Goal: Use online tool/utility: Use online tool/utility

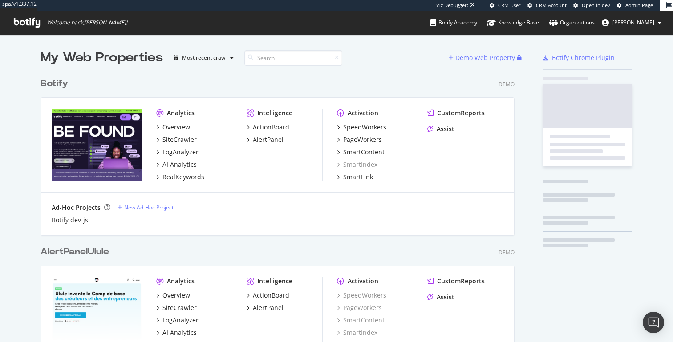
click at [623, 22] on span "[PERSON_NAME]" at bounding box center [633, 23] width 42 height 8
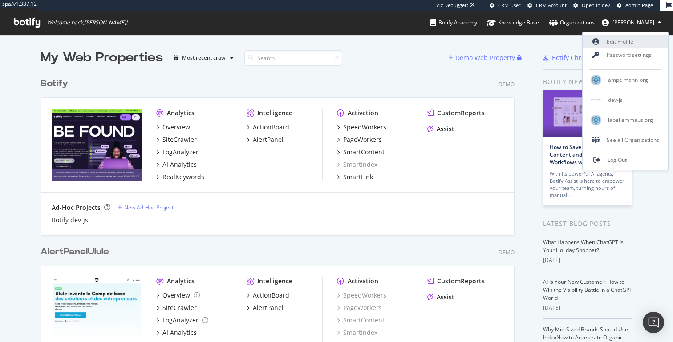
click at [613, 46] on link "Edit Profile" at bounding box center [625, 41] width 85 height 13
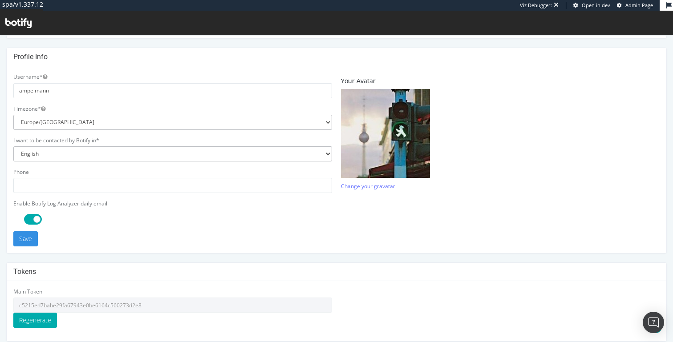
scroll to position [189, 0]
click at [82, 304] on input "c5215ed7babe29fa67943e0be6164c560273d2e8" at bounding box center [172, 304] width 319 height 15
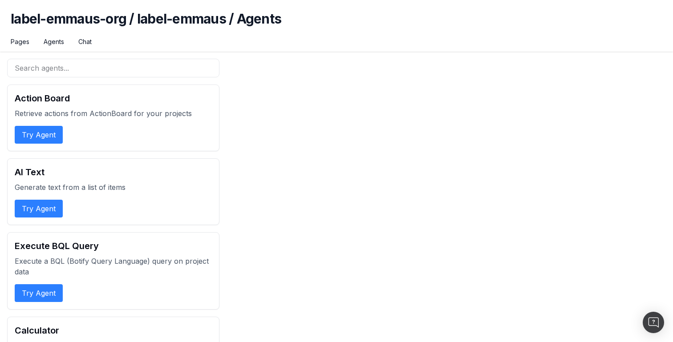
click at [52, 129] on button "Try Agent" at bounding box center [39, 135] width 48 height 18
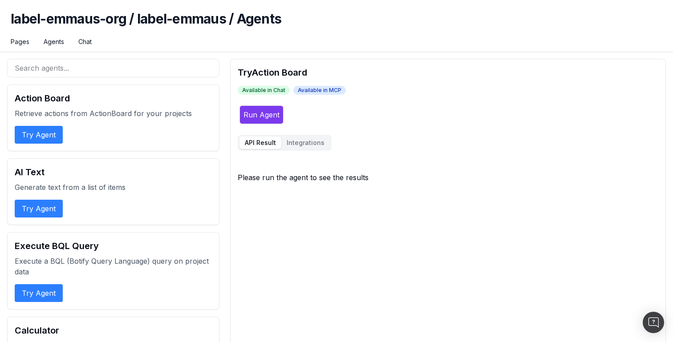
click at [43, 210] on button "Try Agent" at bounding box center [39, 209] width 48 height 18
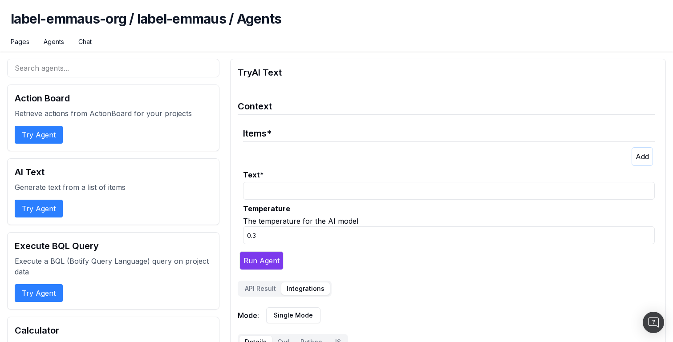
click at [302, 285] on button "Integrations" at bounding box center [305, 289] width 49 height 12
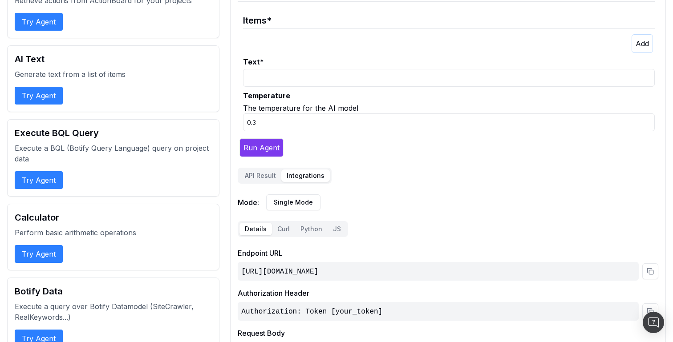
scroll to position [116, 0]
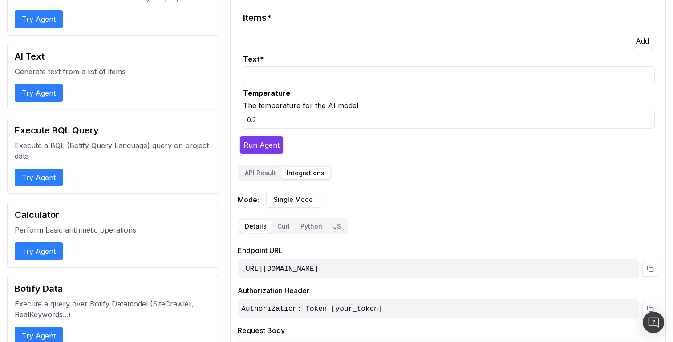
click at [295, 227] on button "Python" at bounding box center [311, 226] width 32 height 12
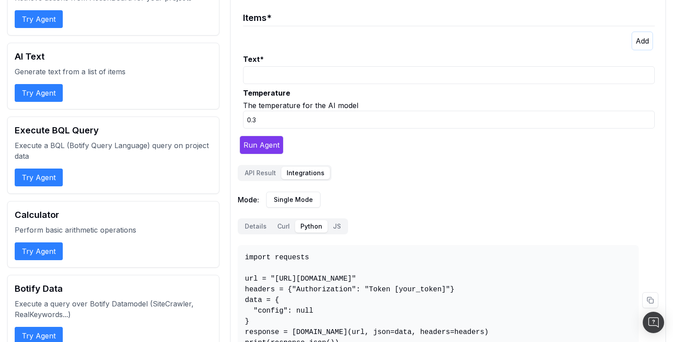
click at [281, 227] on button "Curl" at bounding box center [283, 226] width 23 height 12
click at [314, 227] on button "Python" at bounding box center [311, 226] width 32 height 12
click at [330, 225] on button "JS" at bounding box center [337, 226] width 19 height 12
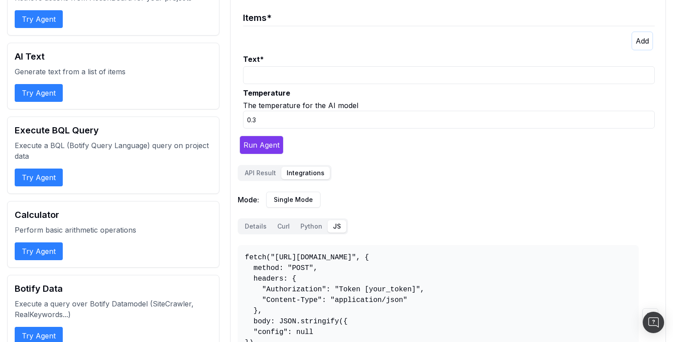
click at [358, 225] on div "Details Curl Python JS fetch("https://osl.botify.com/api/v1/o/agents/label-emma…" at bounding box center [448, 302] width 421 height 169
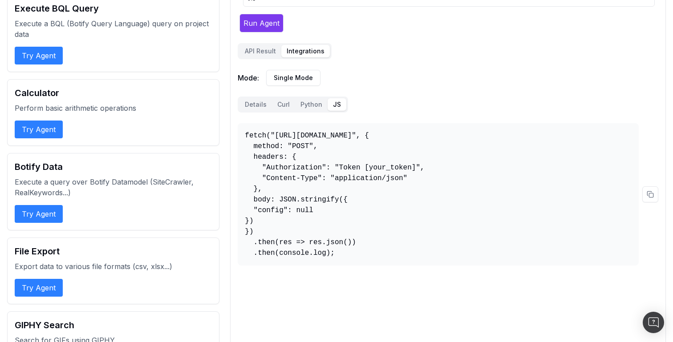
scroll to position [238, 0]
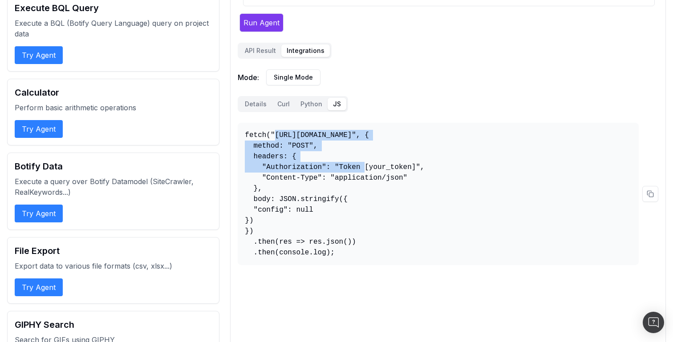
drag, startPoint x: 275, startPoint y: 134, endPoint x: 626, endPoint y: 135, distance: 351.1
click at [626, 135] on pre "fetch("https://osl.botify.com/api/v1/o/agents/label-emmaus-org/label-emmaus/ai_…" at bounding box center [438, 194] width 401 height 142
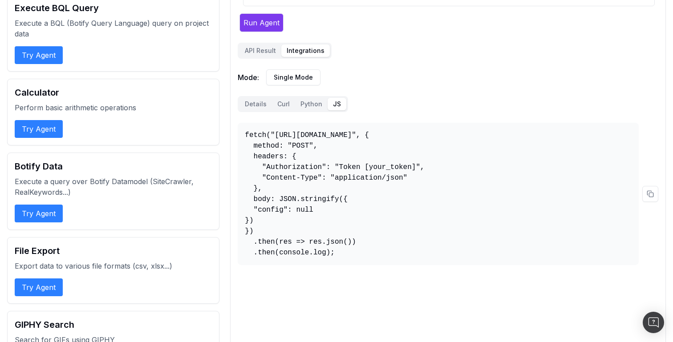
click at [252, 112] on div "Details Curl Python JS" at bounding box center [293, 104] width 110 height 16
click at [258, 106] on button "Details" at bounding box center [255, 104] width 32 height 12
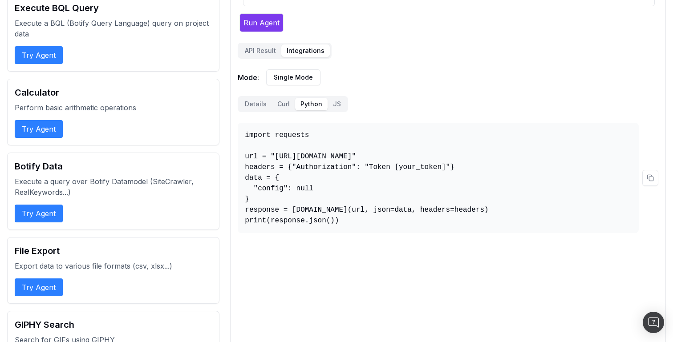
click at [300, 106] on button "Python" at bounding box center [311, 104] width 32 height 12
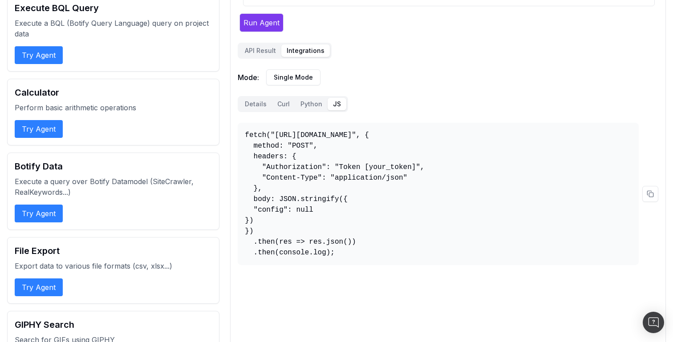
click at [337, 105] on button "JS" at bounding box center [337, 104] width 19 height 12
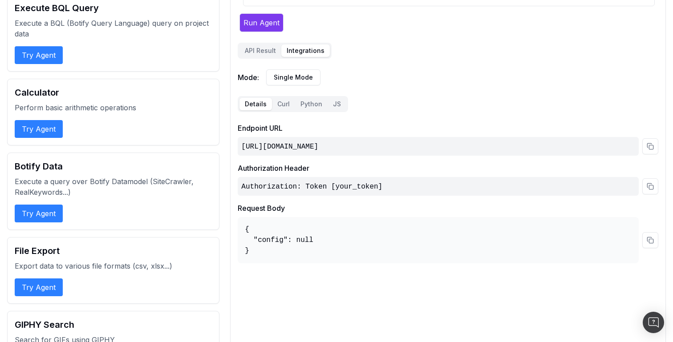
click at [245, 105] on button "Details" at bounding box center [255, 104] width 32 height 12
drag, startPoint x: 236, startPoint y: 77, endPoint x: 343, endPoint y: 77, distance: 106.8
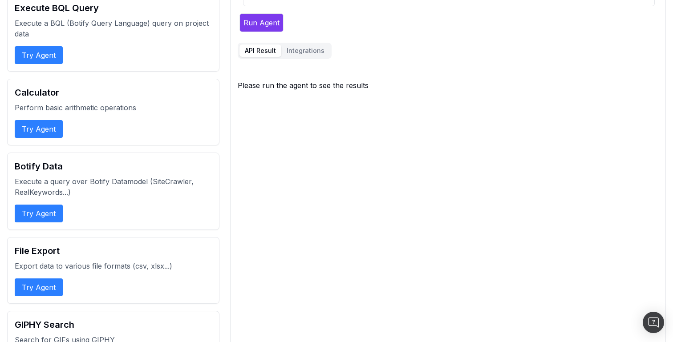
click at [265, 55] on button "API Result" at bounding box center [260, 50] width 42 height 12
click at [294, 46] on button "Integrations" at bounding box center [305, 50] width 49 height 12
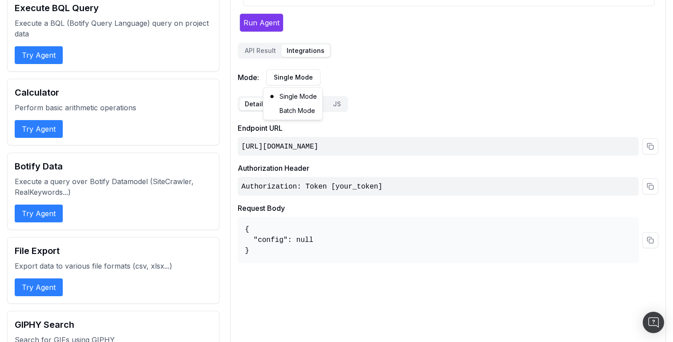
click at [299, 113] on div "Batch Mode" at bounding box center [292, 111] width 55 height 14
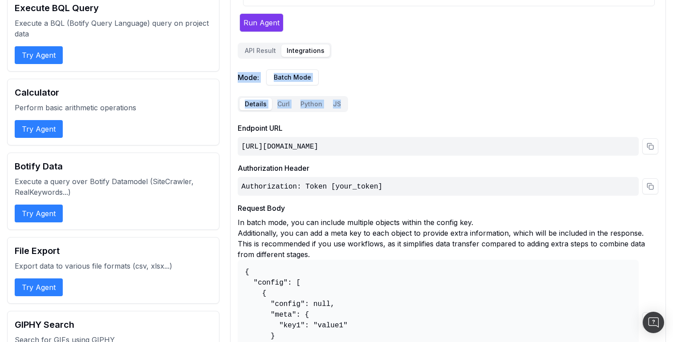
drag, startPoint x: 240, startPoint y: 78, endPoint x: 382, endPoint y: 108, distance: 145.1
click at [382, 108] on div "Mode: Batch Mode Details Curl Python JS Endpoint URL https://osl.botify.com/api…" at bounding box center [448, 224] width 421 height 311
click at [382, 108] on div "Details Curl Python JS Endpoint URL https://osl.botify.com/api/v1/o/agents/labe…" at bounding box center [448, 238] width 421 height 285
click at [266, 110] on button "Details" at bounding box center [255, 104] width 32 height 12
click at [282, 110] on button "Curl" at bounding box center [283, 104] width 23 height 12
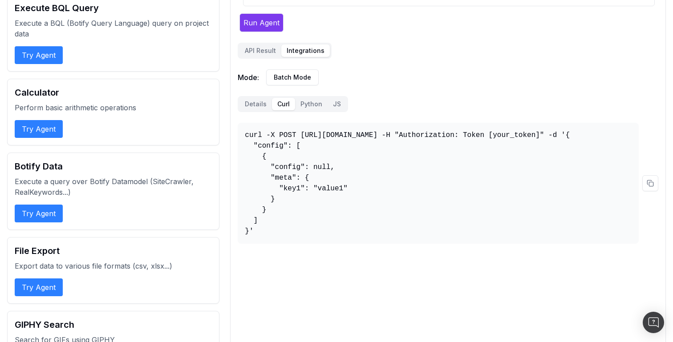
click at [297, 103] on button "Python" at bounding box center [311, 104] width 32 height 12
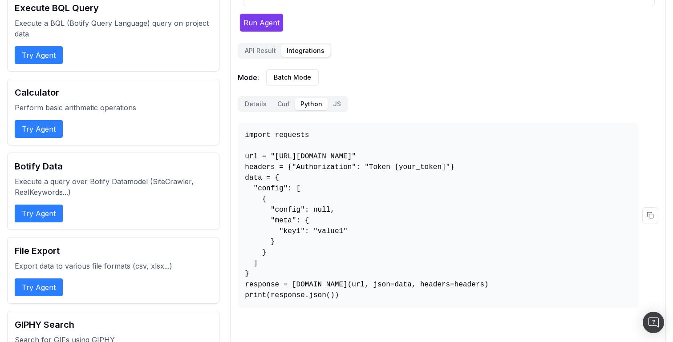
click at [324, 100] on button "Python" at bounding box center [311, 104] width 32 height 12
click at [341, 103] on button "JS" at bounding box center [337, 104] width 19 height 12
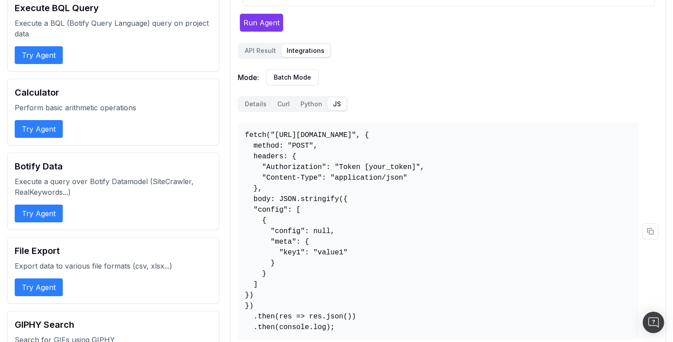
click at [271, 98] on div "Details Curl Python JS" at bounding box center [293, 104] width 110 height 16
click at [284, 103] on button "Curl" at bounding box center [283, 104] width 23 height 12
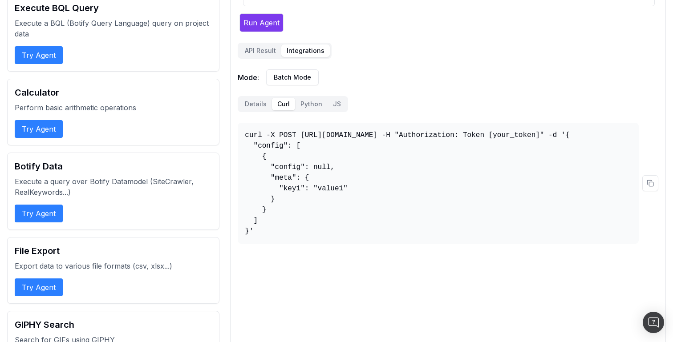
click at [309, 104] on button "Python" at bounding box center [311, 104] width 32 height 12
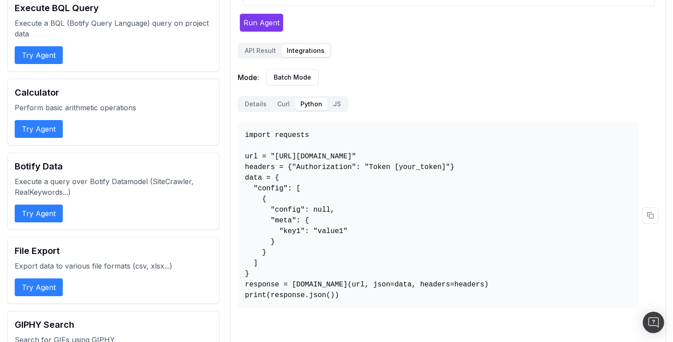
click at [334, 102] on button "JS" at bounding box center [337, 104] width 19 height 12
click at [299, 102] on button "Python" at bounding box center [311, 104] width 32 height 12
click at [317, 101] on button "Python" at bounding box center [311, 104] width 32 height 12
click at [283, 101] on button "Curl" at bounding box center [283, 104] width 23 height 12
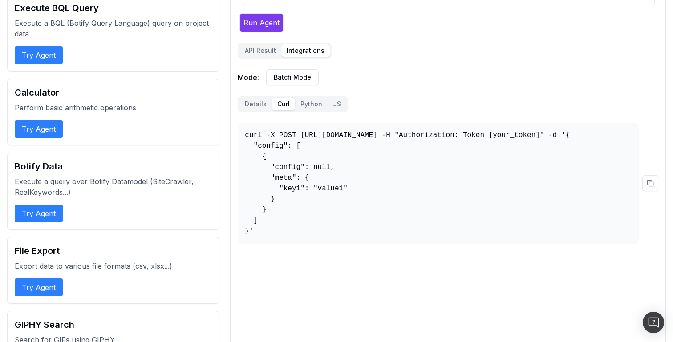
click at [264, 102] on button "Details" at bounding box center [255, 104] width 32 height 12
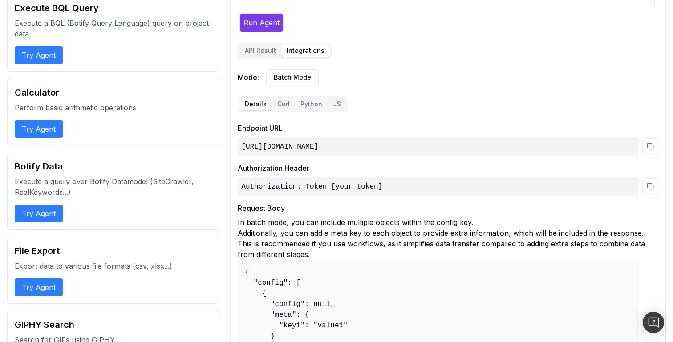
click at [285, 145] on code "https://osl.botify.com/api/v1/o/agents/label-emmaus-org/label-emmaus/ai_text/qu…" at bounding box center [279, 147] width 77 height 8
click at [318, 145] on code "https://osl.botify.com/api/v1/o/agents/label-emmaus-org/label-emmaus/ai_text/qu…" at bounding box center [279, 147] width 77 height 8
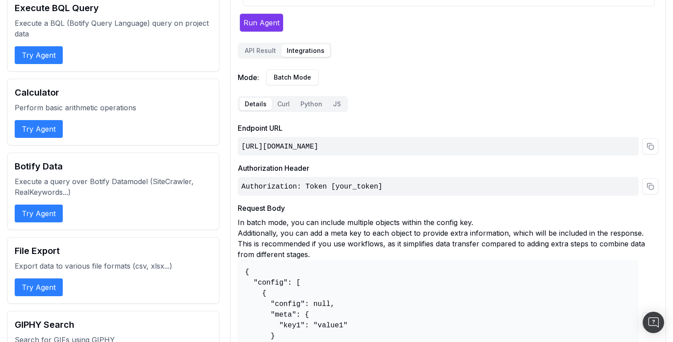
click at [384, 138] on div "https://osl.botify.com/api/v1/o/agents/label-emmaus-org/label-emmaus/ai_text/qu…" at bounding box center [438, 146] width 401 height 19
click at [318, 143] on code "https://osl.botify.com/api/v1/o/agents/label-emmaus-org/label-emmaus/ai_text/qu…" at bounding box center [279, 147] width 77 height 8
click at [318, 146] on code "https://osl.botify.com/api/v1/o/agents/label-emmaus-org/label-emmaus/ai_text/qu…" at bounding box center [279, 147] width 77 height 8
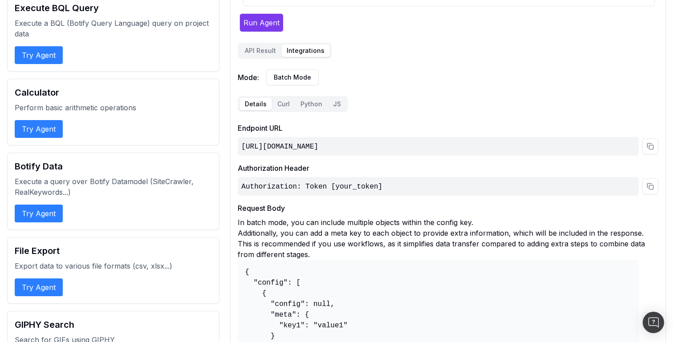
drag, startPoint x: 408, startPoint y: 146, endPoint x: 478, endPoint y: 145, distance: 70.3
click at [318, 145] on code "https://osl.botify.com/api/v1/o/agents/label-emmaus-org/label-emmaus/ai_text/qu…" at bounding box center [279, 147] width 77 height 8
click at [318, 146] on code "https://osl.botify.com/api/v1/o/agents/label-emmaus-org/label-emmaus/ai_text/qu…" at bounding box center [279, 147] width 77 height 8
drag, startPoint x: 483, startPoint y: 146, endPoint x: 534, endPoint y: 146, distance: 51.2
click at [318, 146] on code "https://osl.botify.com/api/v1/o/agents/label-emmaus-org/label-emmaus/ai_text/qu…" at bounding box center [279, 147] width 77 height 8
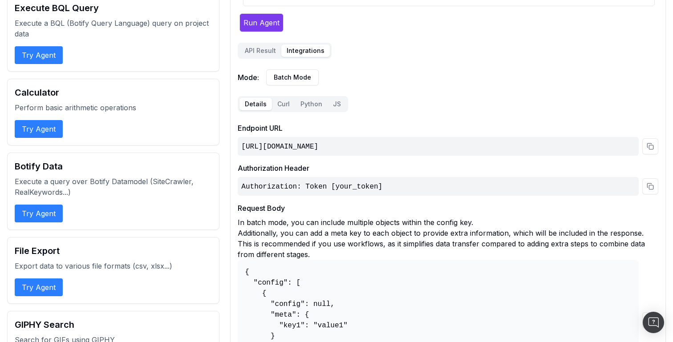
click at [267, 52] on button "API Result" at bounding box center [260, 50] width 42 height 12
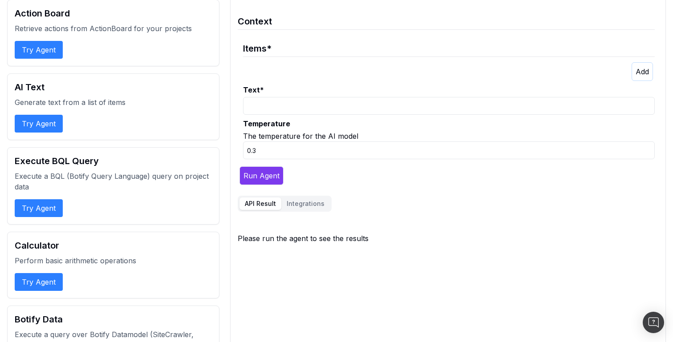
scroll to position [0, 0]
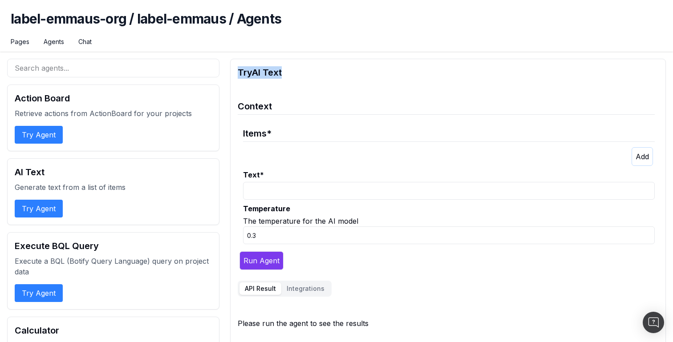
drag, startPoint x: 239, startPoint y: 72, endPoint x: 323, endPoint y: 72, distance: 84.1
click at [323, 72] on h2 "Try AI Text" at bounding box center [448, 72] width 421 height 12
click at [244, 22] on h1 "label-emmaus-org / label-emmaus / Agents" at bounding box center [336, 24] width 651 height 27
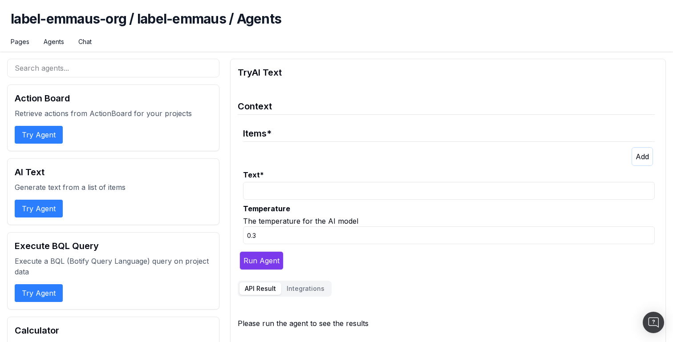
click at [299, 29] on h1 "label-emmaus-org / label-emmaus / Agents" at bounding box center [336, 24] width 651 height 27
click at [207, 15] on h1 "label-emmaus-org / label-emmaus / Agents" at bounding box center [336, 24] width 651 height 27
click at [234, 18] on h1 "label-emmaus-org / label-emmaus / Agents" at bounding box center [336, 24] width 651 height 27
drag, startPoint x: 226, startPoint y: 19, endPoint x: 136, endPoint y: 21, distance: 89.9
click at [136, 21] on h1 "label-emmaus-org / label-emmaus / Agents" at bounding box center [336, 24] width 651 height 27
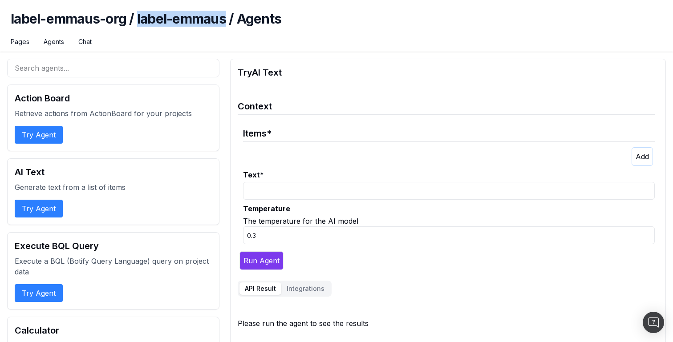
click at [136, 21] on h1 "label-emmaus-org / label-emmaus / Agents" at bounding box center [336, 24] width 651 height 27
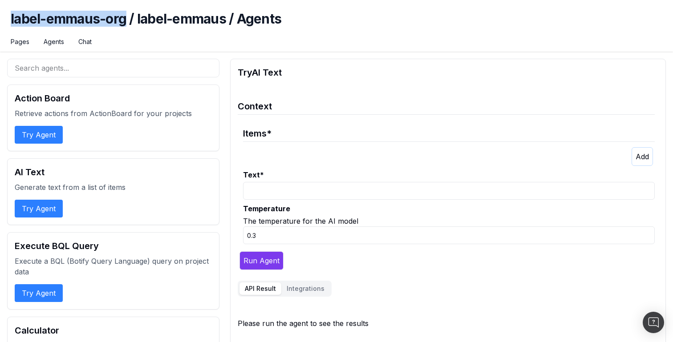
drag, startPoint x: 128, startPoint y: 21, endPoint x: 7, endPoint y: 23, distance: 121.1
click at [7, 23] on div "label-emmaus-org / label-emmaus / Agents Pages Agents Chat" at bounding box center [336, 26] width 673 height 52
click at [21, 38] on link "Pages" at bounding box center [20, 41] width 19 height 9
click at [79, 187] on p "Generate text from a list of items" at bounding box center [113, 187] width 197 height 11
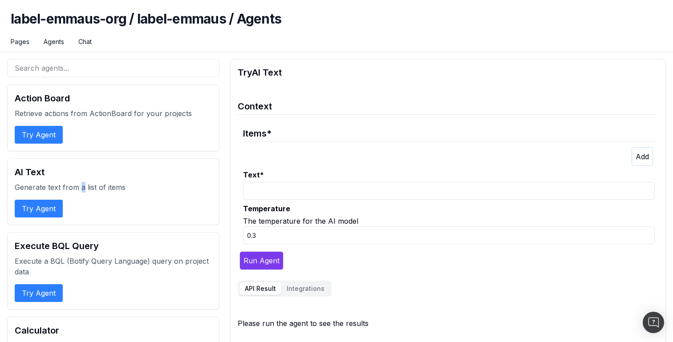
click at [79, 187] on p "Generate text from a list of items" at bounding box center [113, 187] width 197 height 11
click at [135, 187] on p "Generate text from a list of items" at bounding box center [113, 187] width 197 height 11
drag, startPoint x: 243, startPoint y: 70, endPoint x: 315, endPoint y: 70, distance: 72.1
click at [315, 70] on h2 "Try AI Text" at bounding box center [448, 72] width 421 height 12
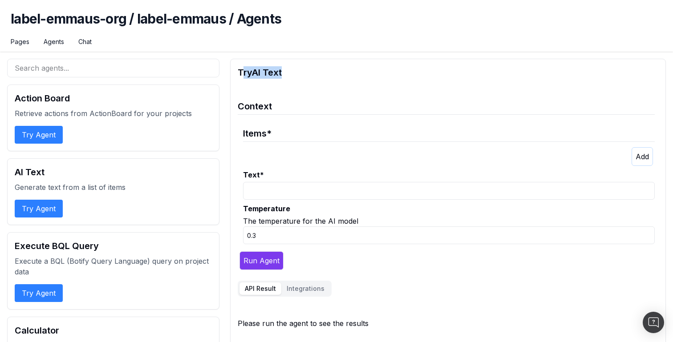
click at [315, 70] on h2 "Try AI Text" at bounding box center [448, 72] width 421 height 12
click at [265, 26] on h1 "label-emmaus-org / label-emmaus / Agents" at bounding box center [336, 24] width 651 height 27
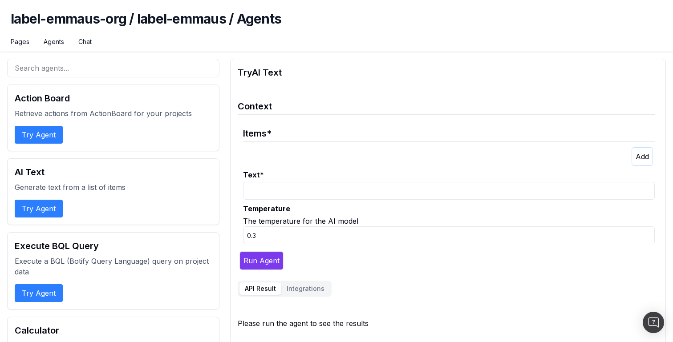
click at [162, 26] on h1 "label-emmaus-org / label-emmaus / Agents" at bounding box center [336, 24] width 651 height 27
drag, startPoint x: 138, startPoint y: 18, endPoint x: 227, endPoint y: 22, distance: 89.5
click at [227, 22] on h1 "label-emmaus-org / label-emmaus / Agents" at bounding box center [336, 24] width 651 height 27
click at [261, 22] on h1 "label-emmaus-org / label-emmaus / Agents" at bounding box center [336, 24] width 651 height 27
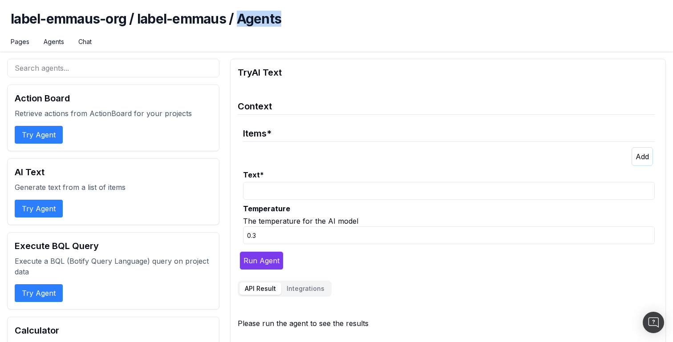
click at [261, 22] on h1 "label-emmaus-org / label-emmaus / Agents" at bounding box center [336, 24] width 651 height 27
click at [281, 22] on h1 "label-emmaus-org / label-emmaus / Agents" at bounding box center [336, 24] width 651 height 27
drag, startPoint x: 139, startPoint y: 24, endPoint x: 227, endPoint y: 22, distance: 87.7
click at [227, 22] on h1 "label-emmaus-org / label-emmaus / Agents" at bounding box center [336, 24] width 651 height 27
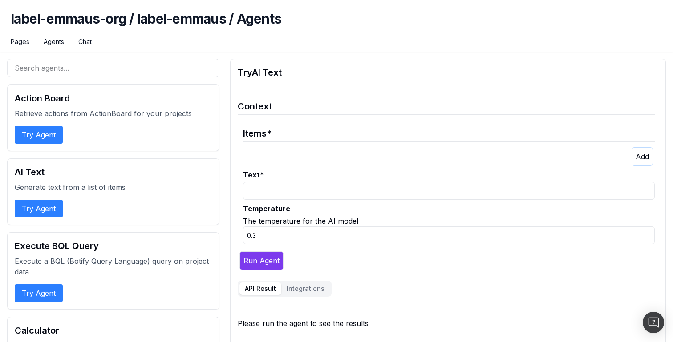
click at [241, 21] on h1 "label-emmaus-org / label-emmaus / Agents" at bounding box center [336, 24] width 651 height 27
click at [287, 21] on h1 "label-emmaus-org / label-emmaus / Agents" at bounding box center [336, 24] width 651 height 27
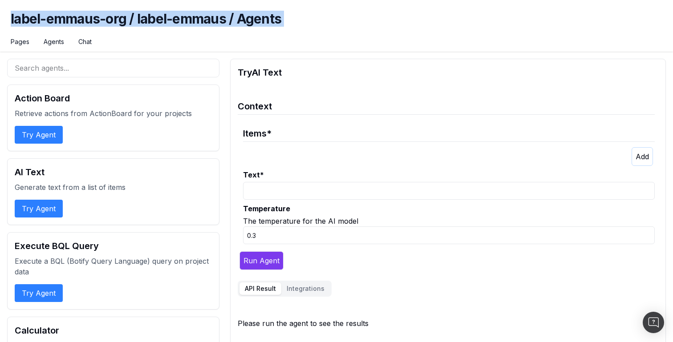
drag, startPoint x: 294, startPoint y: 20, endPoint x: 21, endPoint y: 14, distance: 272.9
click at [21, 14] on h1 "label-emmaus-org / label-emmaus / Agents" at bounding box center [336, 24] width 651 height 27
drag, startPoint x: 12, startPoint y: 16, endPoint x: 304, endPoint y: 23, distance: 292.0
click at [304, 23] on h1 "label-emmaus-org / label-emmaus / Agents" at bounding box center [336, 24] width 651 height 27
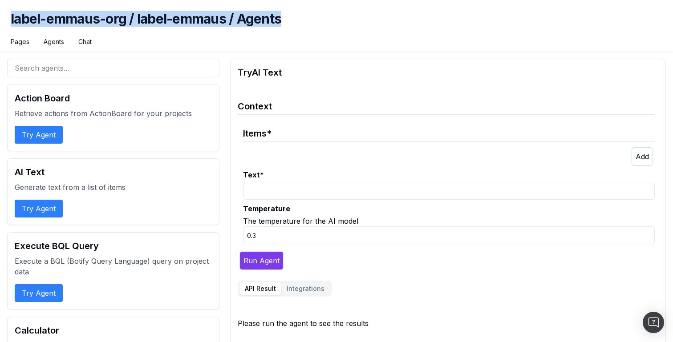
click at [304, 23] on h1 "label-emmaus-org / label-emmaus / Agents" at bounding box center [336, 24] width 651 height 27
drag, startPoint x: 285, startPoint y: 23, endPoint x: 27, endPoint y: 19, distance: 258.1
click at [27, 19] on h1 "label-emmaus-org / label-emmaus / Agents" at bounding box center [336, 24] width 651 height 27
drag, startPoint x: 10, startPoint y: 18, endPoint x: 124, endPoint y: 18, distance: 113.9
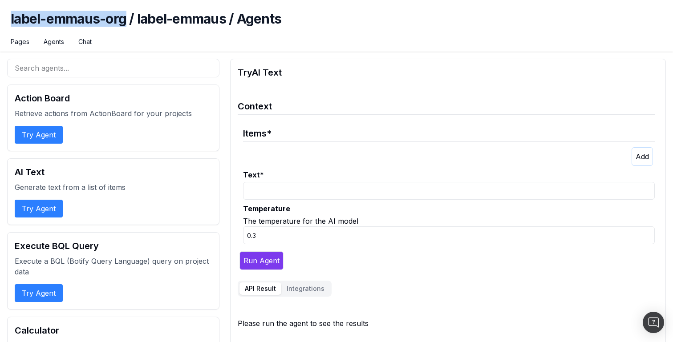
click at [124, 18] on div "label-emmaus-org / label-emmaus / Agents Pages Agents Chat" at bounding box center [336, 26] width 673 height 52
click at [124, 18] on h1 "label-emmaus-org / label-emmaus / Agents" at bounding box center [336, 24] width 651 height 27
click at [142, 18] on h1 "label-emmaus-org / label-emmaus / Agents" at bounding box center [336, 24] width 651 height 27
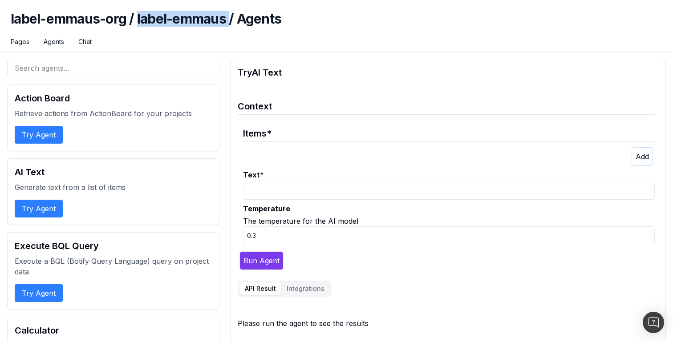
drag, startPoint x: 138, startPoint y: 18, endPoint x: 229, endPoint y: 19, distance: 90.8
click at [229, 19] on h1 "label-emmaus-org / label-emmaus / Agents" at bounding box center [336, 24] width 651 height 27
click at [237, 19] on h1 "label-emmaus-org / label-emmaus / Agents" at bounding box center [336, 24] width 651 height 27
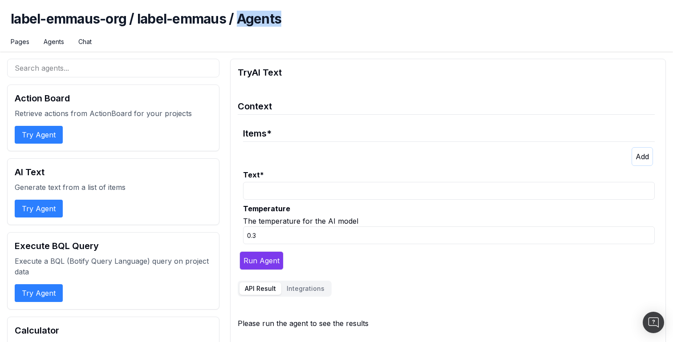
click at [271, 19] on h1 "label-emmaus-org / label-emmaus / Agents" at bounding box center [336, 24] width 651 height 27
click at [275, 11] on h1 "label-emmaus-org / label-emmaus / Agents" at bounding box center [336, 24] width 651 height 27
click at [293, 18] on h1 "label-emmaus-org / label-emmaus / Agents" at bounding box center [336, 24] width 651 height 27
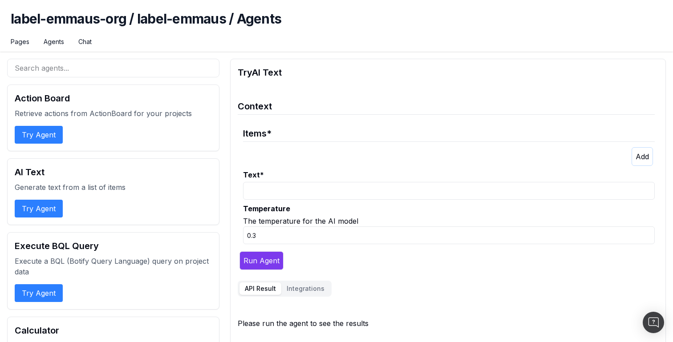
click at [293, 18] on h1 "label-emmaus-org / label-emmaus / Agents" at bounding box center [336, 24] width 651 height 27
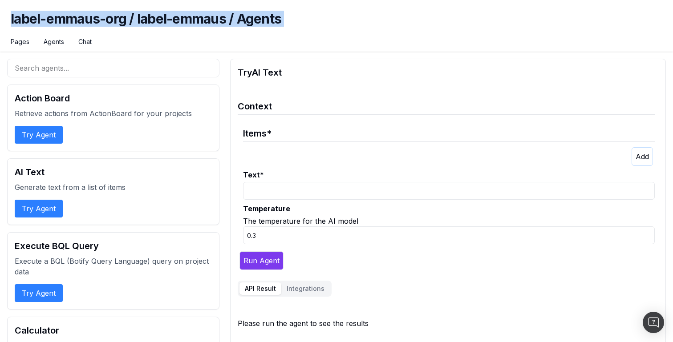
click at [293, 18] on h1 "label-emmaus-org / label-emmaus / Agents" at bounding box center [336, 24] width 651 height 27
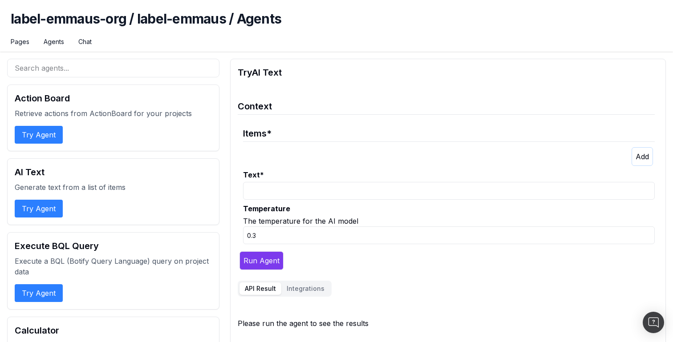
click at [273, 18] on h1 "label-emmaus-org / label-emmaus / Agents" at bounding box center [336, 24] width 651 height 27
drag, startPoint x: 295, startPoint y: 18, endPoint x: 0, endPoint y: 27, distance: 295.2
click at [0, 27] on div "label-emmaus-org / label-emmaus / Agents Pages Agents Chat" at bounding box center [336, 26] width 673 height 52
click at [6, 26] on div "label-emmaus-org / label-emmaus / Agents Pages Agents Chat" at bounding box center [336, 26] width 673 height 52
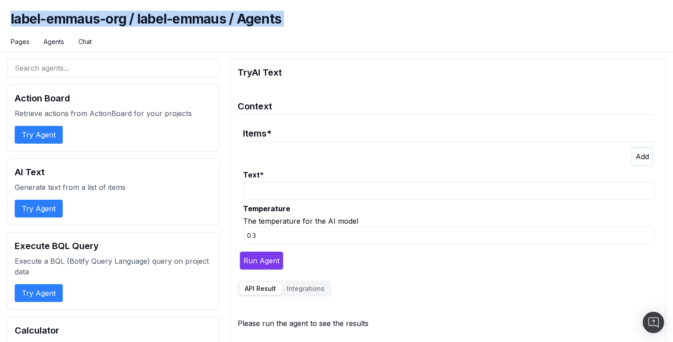
click at [6, 26] on div "label-emmaus-org / label-emmaus / Agents Pages Agents Chat" at bounding box center [336, 26] width 673 height 52
click at [73, 15] on h1 "label-emmaus-org / label-emmaus / Agents" at bounding box center [336, 24] width 651 height 27
drag, startPoint x: 136, startPoint y: 19, endPoint x: 288, endPoint y: 20, distance: 152.2
click at [288, 20] on h1 "label-emmaus-org / label-emmaus / Agents" at bounding box center [336, 24] width 651 height 27
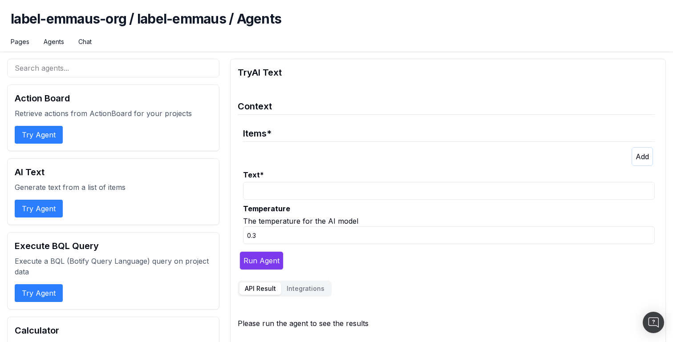
click at [288, 20] on h1 "label-emmaus-org / label-emmaus / Agents" at bounding box center [336, 24] width 651 height 27
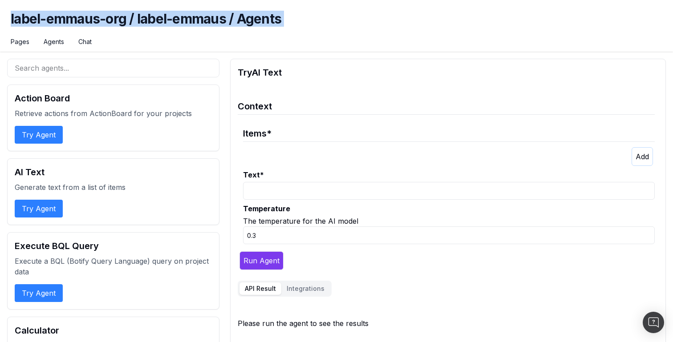
click at [288, 20] on h1 "label-emmaus-org / label-emmaus / Agents" at bounding box center [336, 24] width 651 height 27
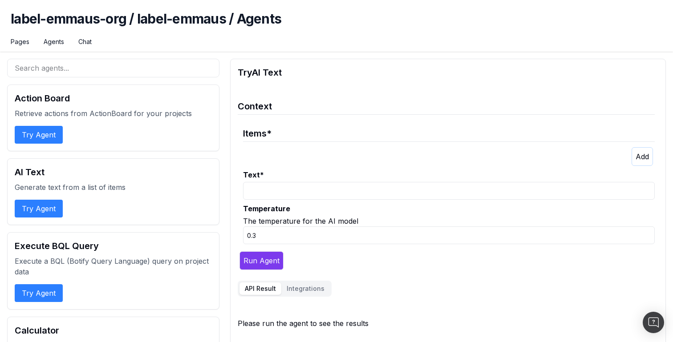
click at [271, 20] on h1 "label-emmaus-org / label-emmaus / Agents" at bounding box center [336, 24] width 651 height 27
click at [276, 25] on h1 "label-emmaus-org / label-emmaus / Agents" at bounding box center [336, 24] width 651 height 27
click at [267, 22] on h1 "label-emmaus-org / label-emmaus / Agents" at bounding box center [336, 24] width 651 height 27
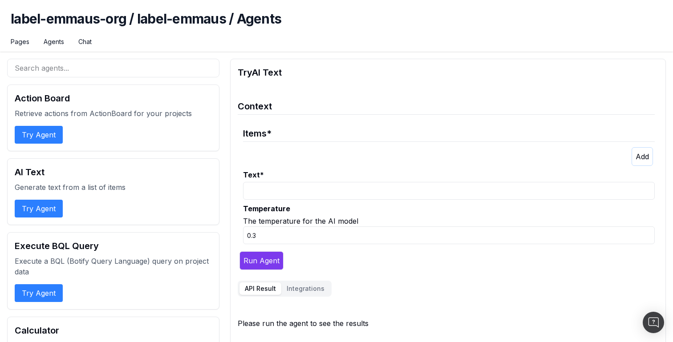
click at [246, 70] on h2 "Try AI Text" at bounding box center [448, 72] width 421 height 12
drag, startPoint x: 228, startPoint y: 73, endPoint x: 367, endPoint y: 69, distance: 138.5
click at [367, 69] on h2 "Try AI Text" at bounding box center [448, 72] width 421 height 12
click at [285, 290] on button "Integrations" at bounding box center [305, 289] width 49 height 12
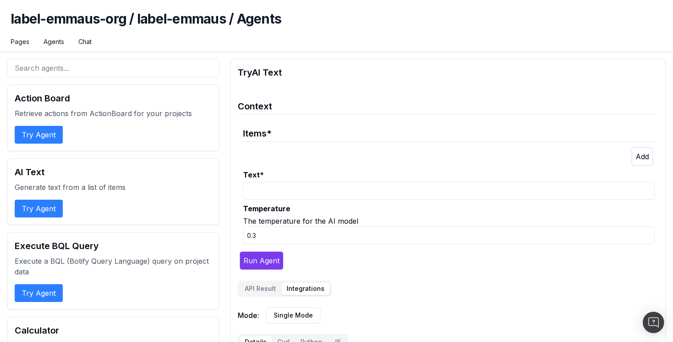
click at [267, 290] on button "API Result" at bounding box center [260, 289] width 42 height 12
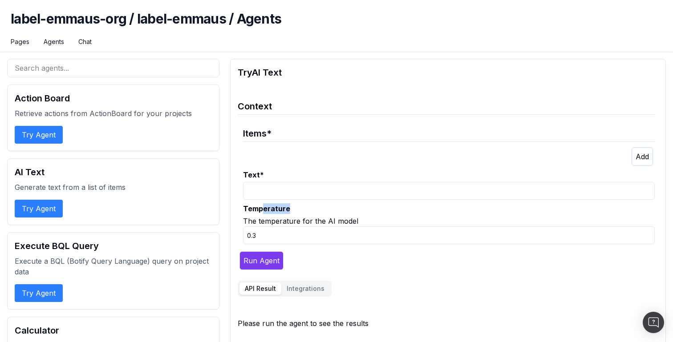
drag, startPoint x: 261, startPoint y: 206, endPoint x: 300, endPoint y: 206, distance: 38.7
click at [300, 206] on label "Temperature" at bounding box center [449, 208] width 412 height 11
drag, startPoint x: 240, startPoint y: 68, endPoint x: 313, endPoint y: 77, distance: 74.0
click at [313, 77] on h2 "Try AI Text" at bounding box center [448, 72] width 421 height 12
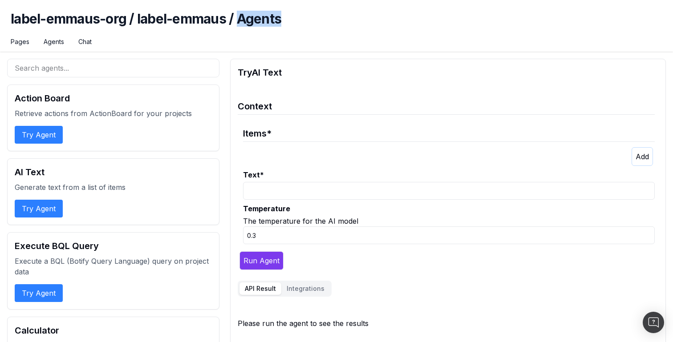
drag, startPoint x: 241, startPoint y: 16, endPoint x: 305, endPoint y: 16, distance: 64.5
click at [305, 16] on h1 "label-emmaus-org / label-emmaus / Agents" at bounding box center [336, 24] width 651 height 27
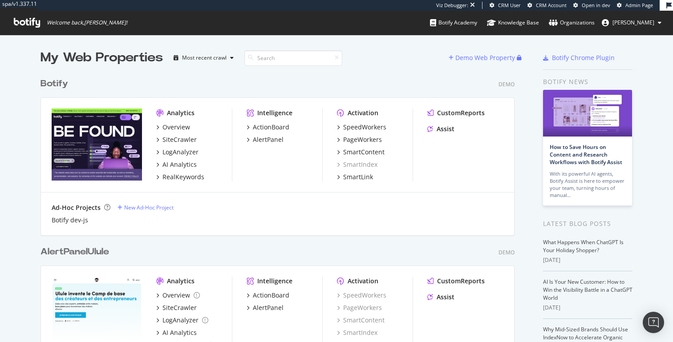
scroll to position [342, 673]
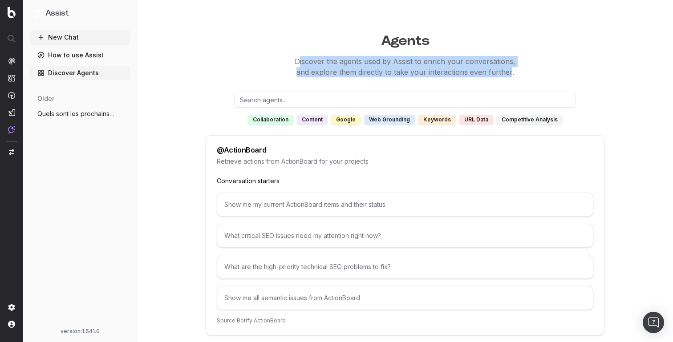
drag, startPoint x: 299, startPoint y: 61, endPoint x: 509, endPoint y: 68, distance: 210.6
click at [509, 68] on p "Discover the agents used by Assist to enrich your conversations, and explore th…" at bounding box center [405, 66] width 536 height 21
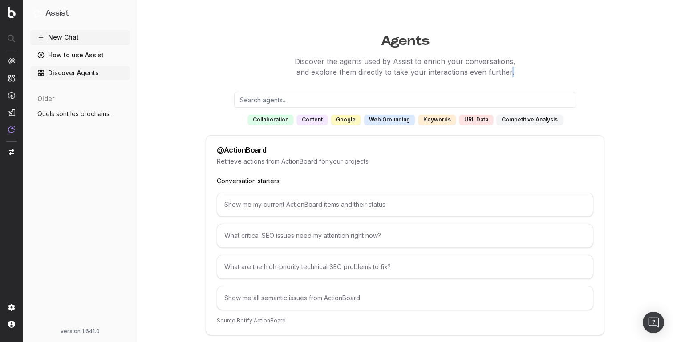
click at [509, 68] on p "Discover the agents used by Assist to enrich your conversations, and explore th…" at bounding box center [405, 66] width 536 height 21
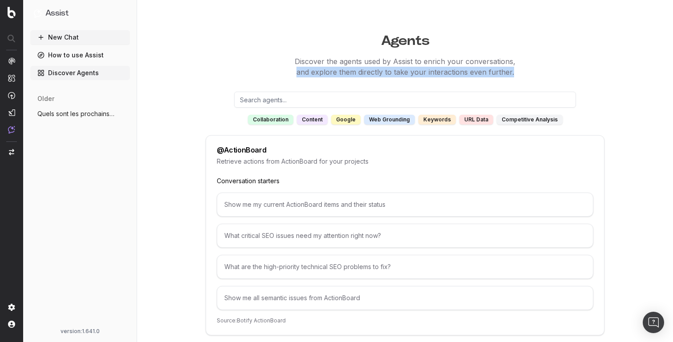
click at [509, 68] on p "Discover the agents used by Assist to enrich your conversations, and explore th…" at bounding box center [405, 66] width 536 height 21
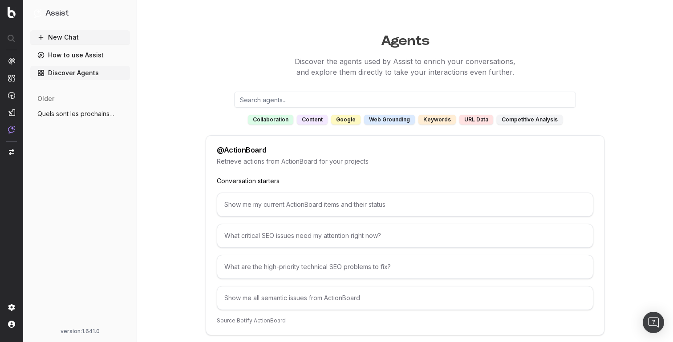
click at [393, 59] on p "Discover the agents used by Assist to enrich your conversations, and explore th…" at bounding box center [405, 66] width 536 height 21
drag, startPoint x: 380, startPoint y: 44, endPoint x: 453, endPoint y: 43, distance: 72.5
click at [453, 43] on h1 "Agents" at bounding box center [405, 38] width 536 height 20
